Goal: Transaction & Acquisition: Purchase product/service

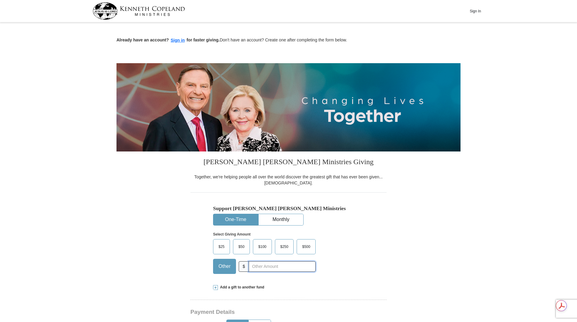
click at [282, 269] on input "text" at bounding box center [282, 266] width 67 height 11
type input "178.10"
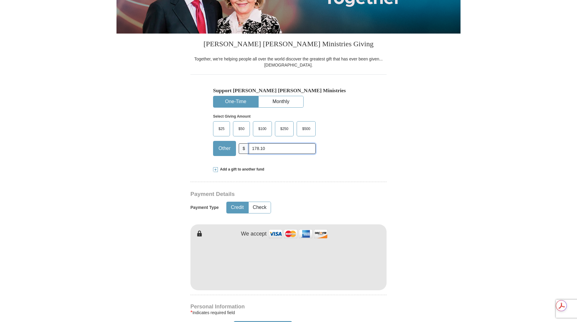
scroll to position [121, 0]
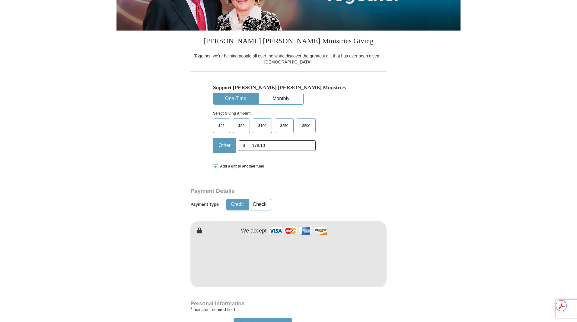
type input "[PERSON_NAME]"
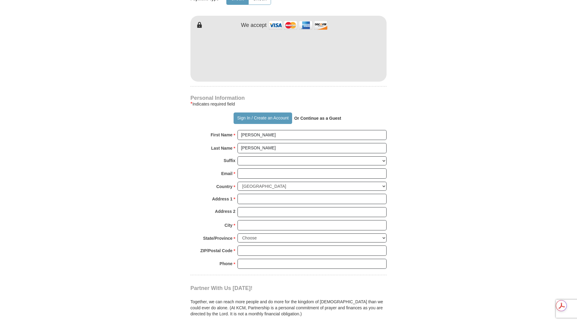
scroll to position [362, 0]
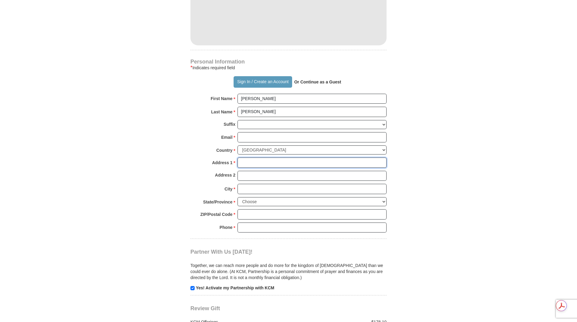
click at [261, 166] on input "Address 1 *" at bounding box center [312, 162] width 149 height 10
type input "[STREET_ADDRESS]"
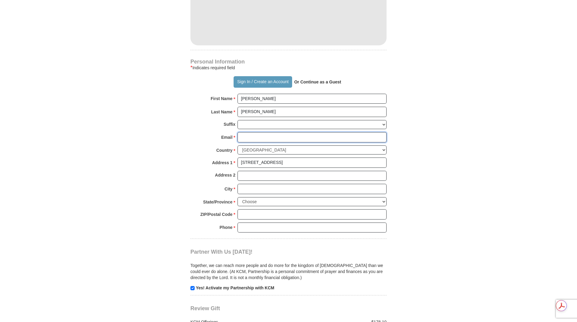
type input "[EMAIL_ADDRESS][DOMAIN_NAME]"
type input "MADISON"
select select "MS"
type input "39110"
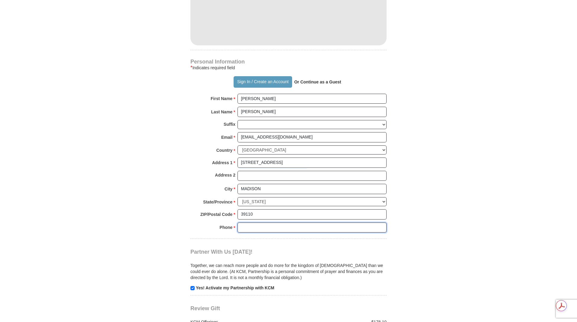
type input "6628220688"
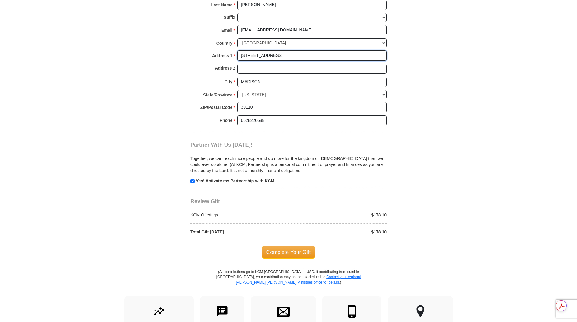
scroll to position [483, 0]
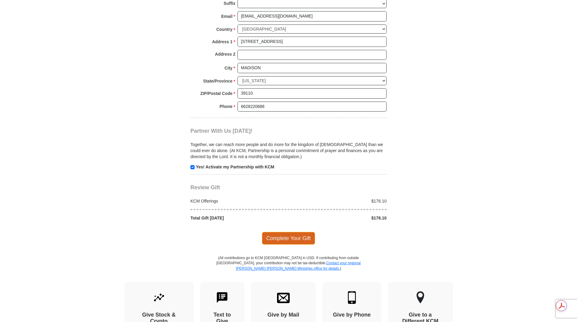
click at [311, 240] on span "Complete Your Gift" at bounding box center [288, 238] width 53 height 13
